Goal: Information Seeking & Learning: Find specific fact

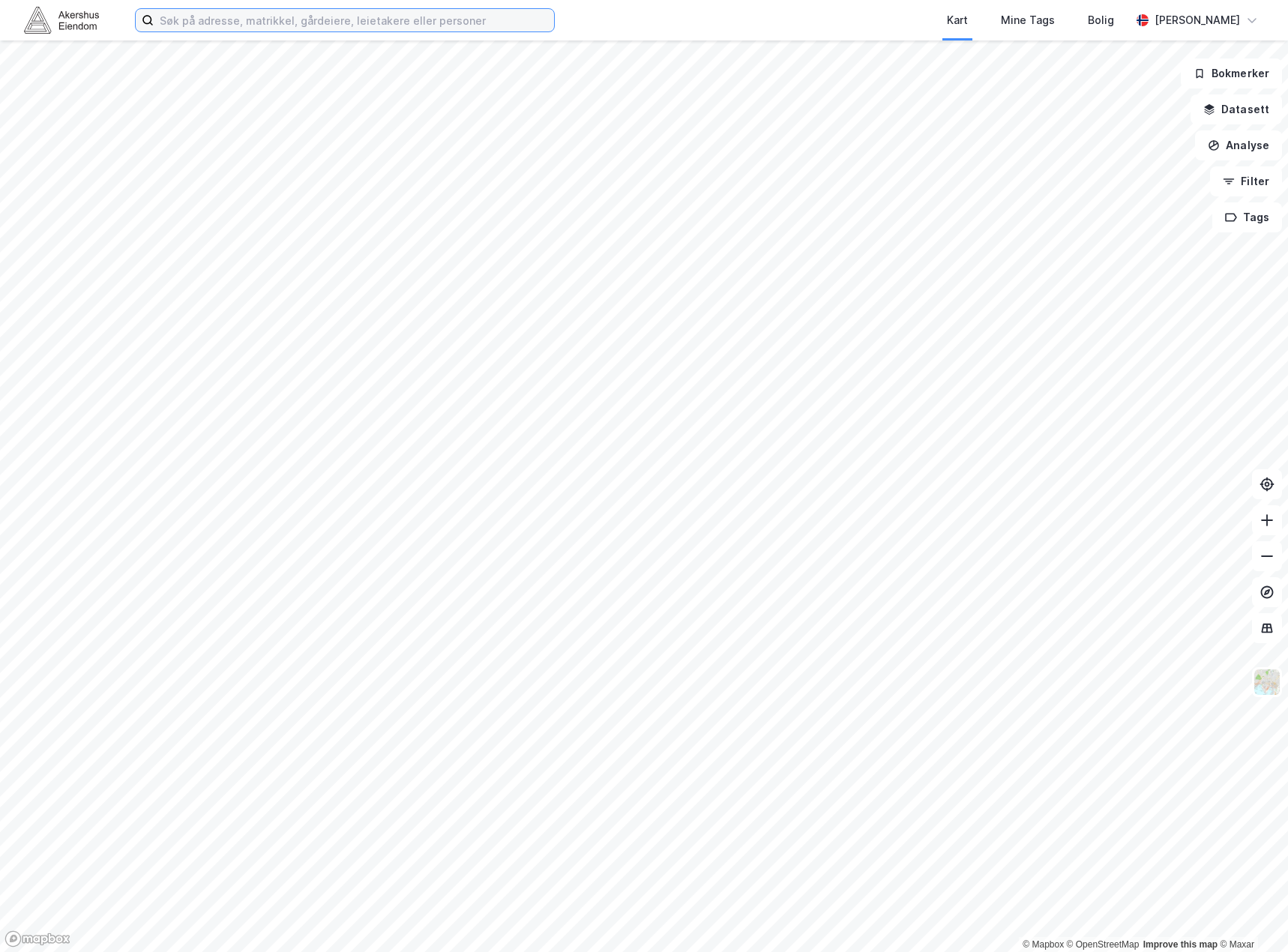
click at [452, 27] on input at bounding box center [354, 20] width 400 height 22
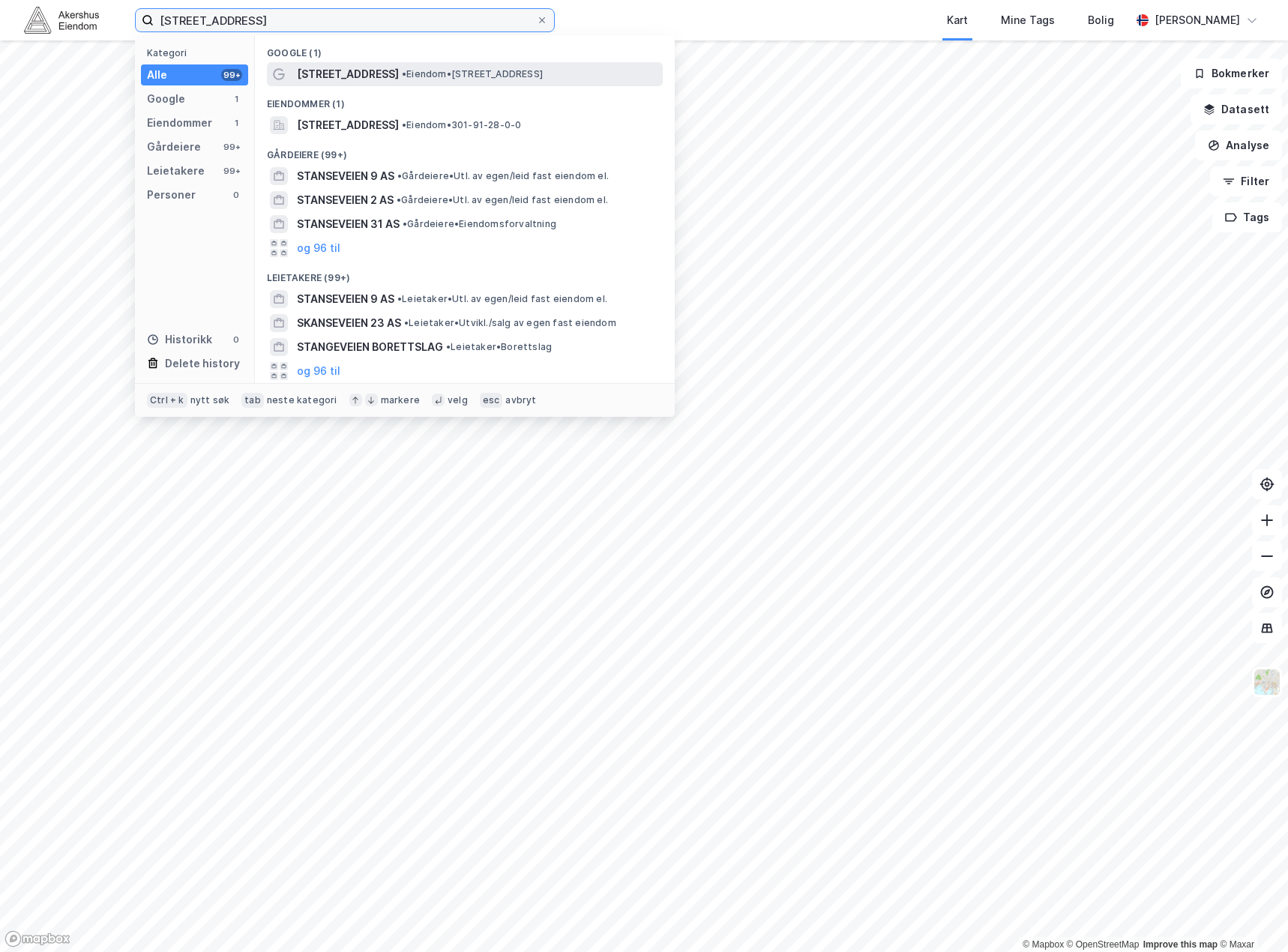
type input "[STREET_ADDRESS]"
click at [362, 73] on span "[STREET_ADDRESS]" at bounding box center [347, 74] width 102 height 18
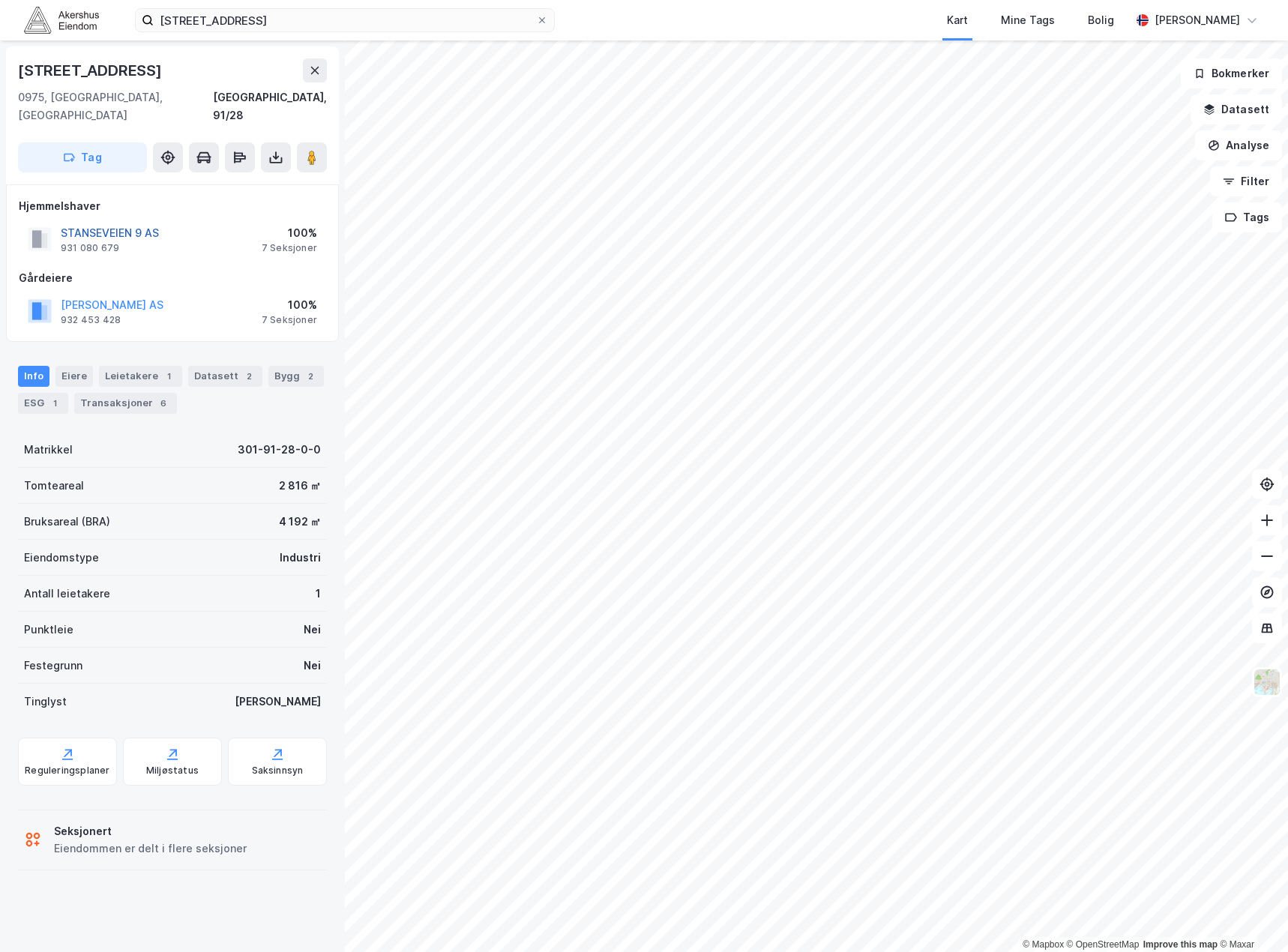
click at [0, 0] on button "STANSEVEIEN 9 AS" at bounding box center [0, 0] width 0 height 0
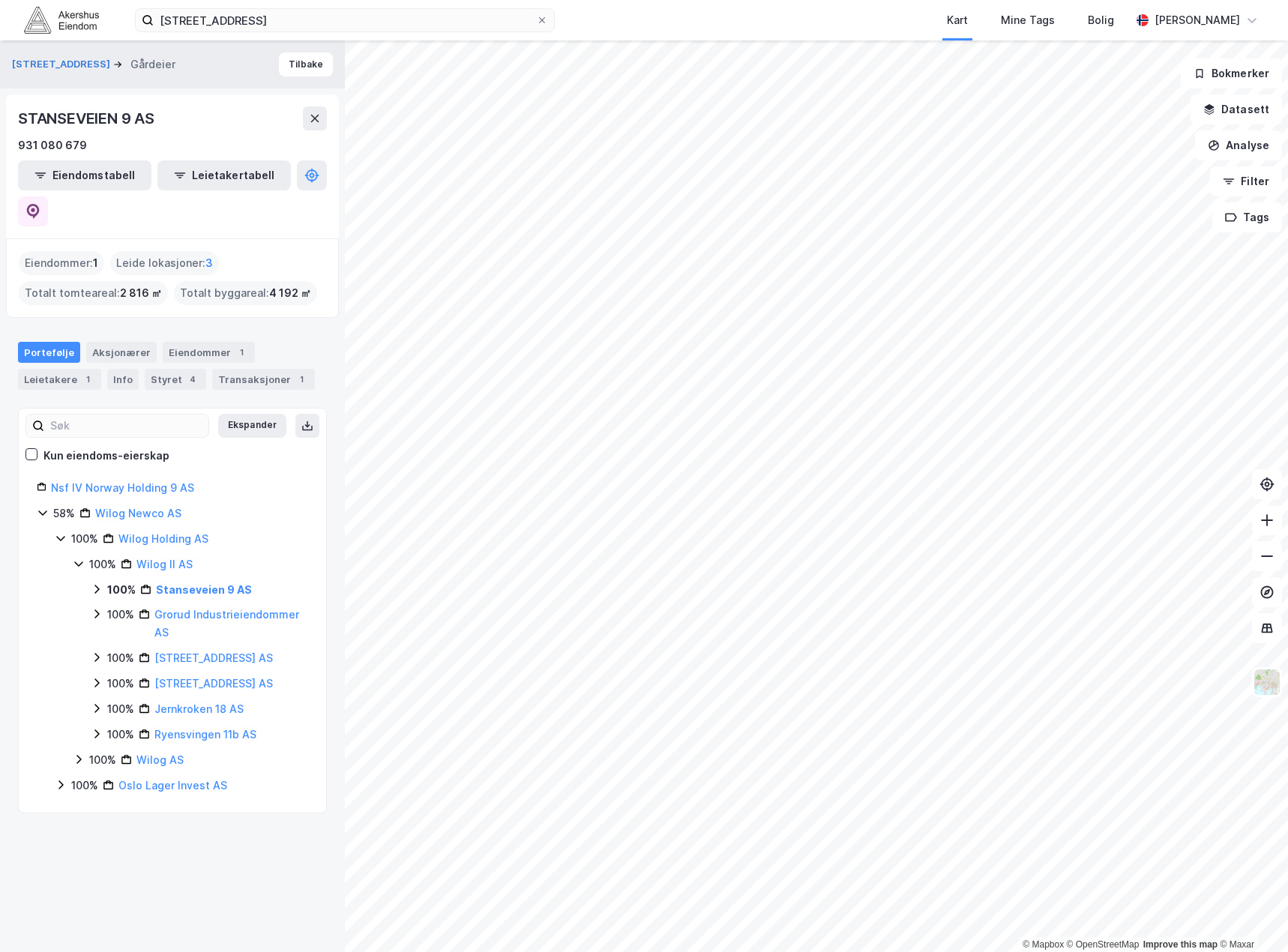
click at [69, 251] on div "Eiendommer : 1" at bounding box center [61, 263] width 85 height 24
click at [213, 583] on link "Stanseveien 9 AS" at bounding box center [203, 589] width 96 height 12
